Goal: Task Accomplishment & Management: Use online tool/utility

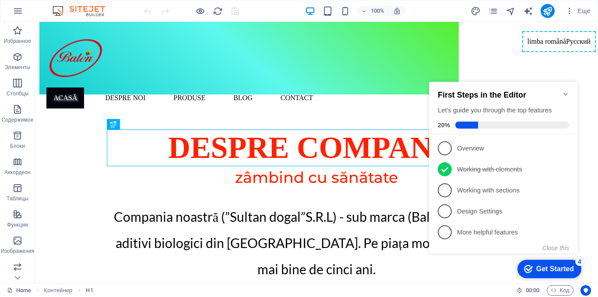
click at [565, 91] on icon "Minimize checklist" at bounding box center [565, 94] width 7 height 7
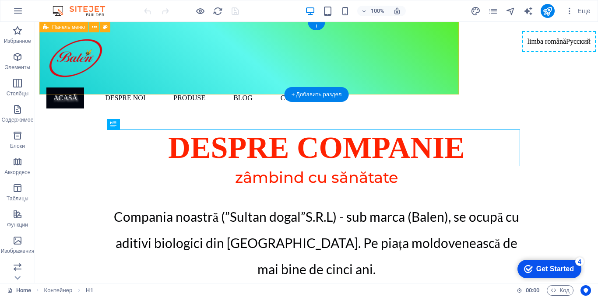
drag, startPoint x: 38, startPoint y: 39, endPoint x: 424, endPoint y: 87, distance: 389.2
click at [424, 87] on div "limba română Русский Acasă Despre Noi produse Blog Contact" at bounding box center [249, 58] width 420 height 73
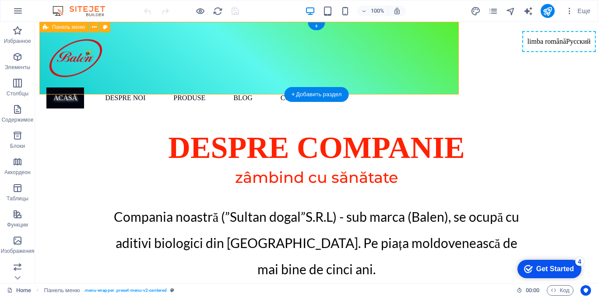
click at [424, 87] on div "limba română Русский Acasă Despre Noi produse Blog Contact" at bounding box center [249, 58] width 420 height 73
select select "px"
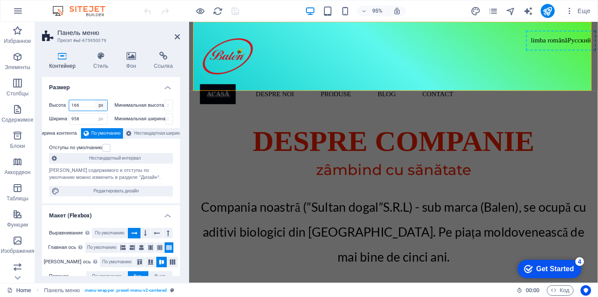
click at [100, 109] on select "По умолчанию px rem % vh vw" at bounding box center [101, 105] width 12 height 11
click at [101, 108] on select "По умолчанию px rem % vh vw" at bounding box center [101, 105] width 12 height 11
click at [99, 120] on select "По умолчанию px rem % em vh vw" at bounding box center [101, 119] width 12 height 11
select select "default"
click at [95, 114] on select "По умолчанию px rem % em vh vw" at bounding box center [101, 119] width 12 height 11
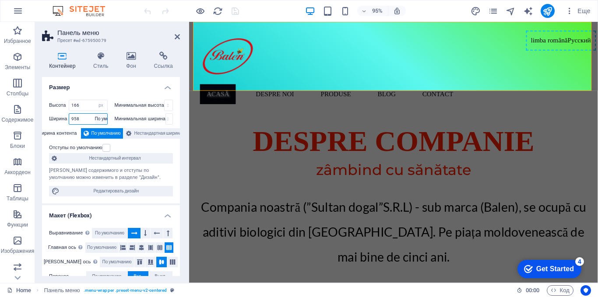
select select "DISABLED_OPTION_VALUE"
drag, startPoint x: 99, startPoint y: 96, endPoint x: 96, endPoint y: 88, distance: 8.9
click at [99, 96] on div "Высота 166 По умолчанию px rem % vh vw Минимальная высота Нет px rem % vh vw Ши…" at bounding box center [111, 148] width 138 height 111
click at [100, 106] on select "По умолчанию px rem % vh vw" at bounding box center [101, 105] width 12 height 11
select select "default"
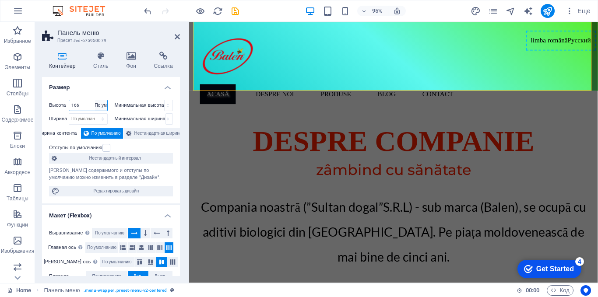
click at [95, 100] on select "По умолчанию px rem % vh vw" at bounding box center [101, 105] width 12 height 11
select select "DISABLED_OPTION_VALUE"
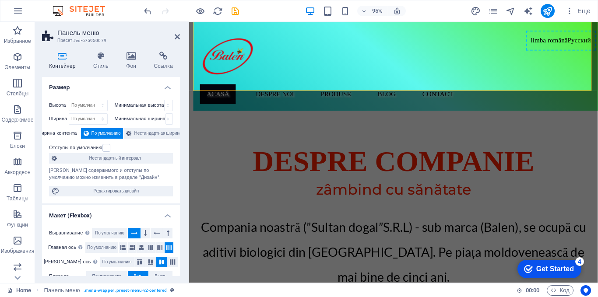
click at [107, 90] on h4 "Размер" at bounding box center [111, 85] width 138 height 16
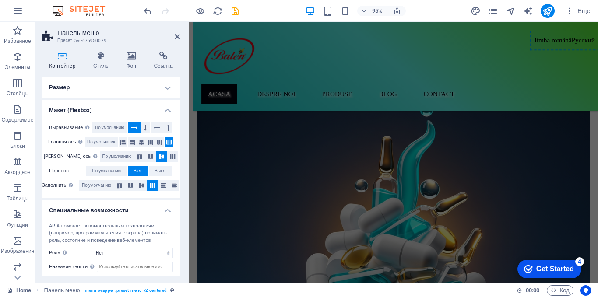
scroll to position [307, 0]
